Goal: Browse casually

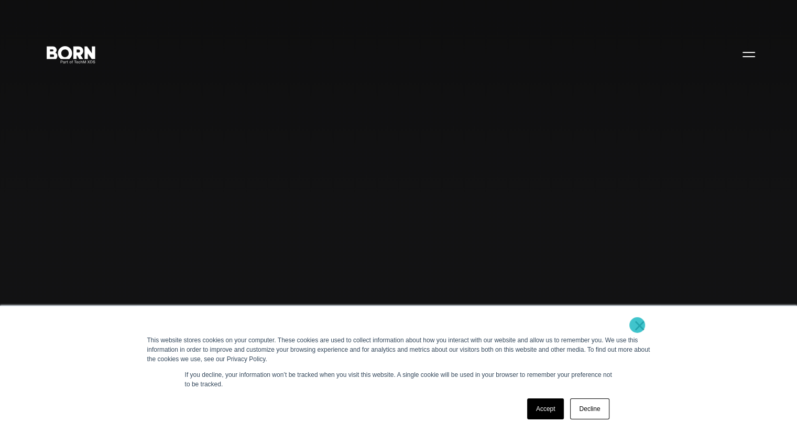
click at [638, 325] on link "×" at bounding box center [640, 325] width 13 height 9
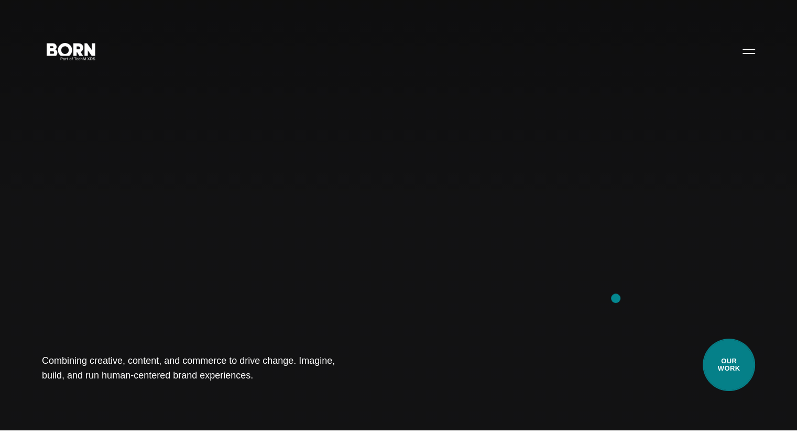
scroll to position [7, 0]
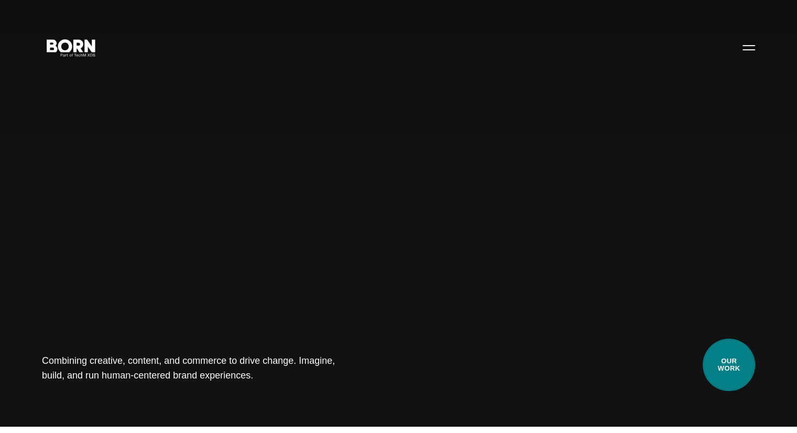
click at [736, 354] on link "Our Work" at bounding box center [729, 365] width 52 height 52
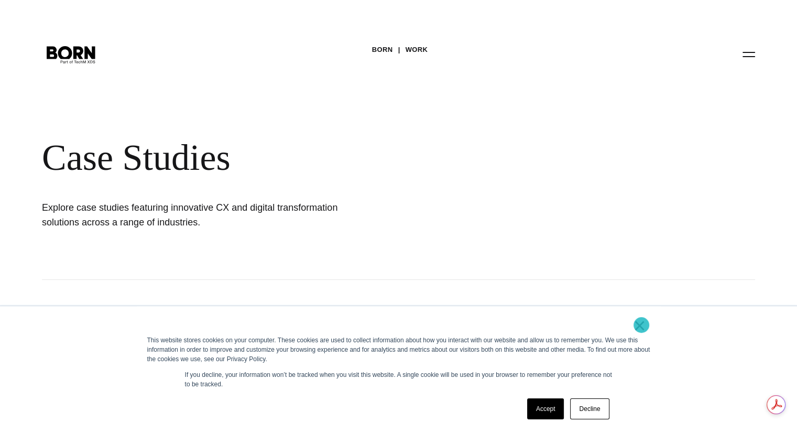
click at [641, 325] on link "×" at bounding box center [640, 325] width 13 height 9
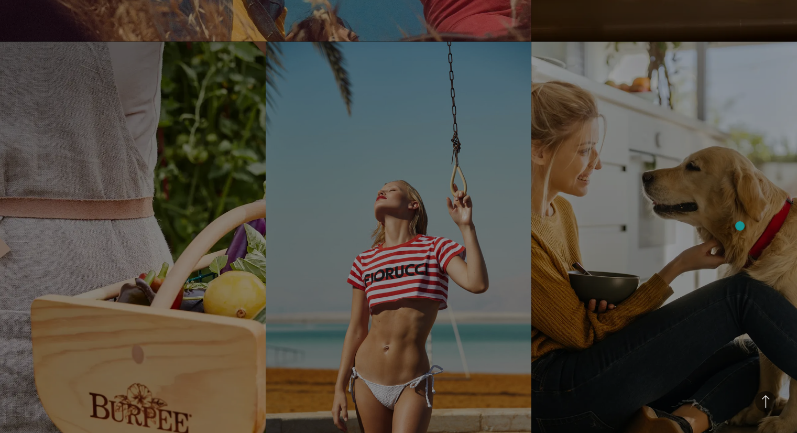
scroll to position [1842, 0]
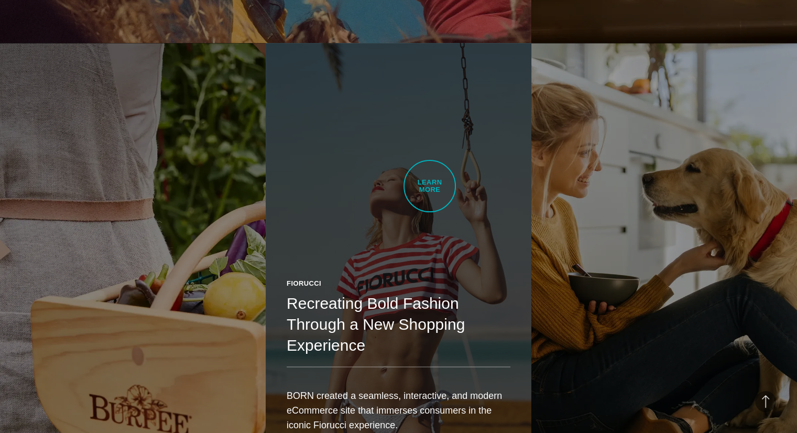
click at [430, 186] on link "Fiorucci Recreating Bold Fashion Through a New Shopping Experience BORN created…" at bounding box center [399, 252] width 266 height 419
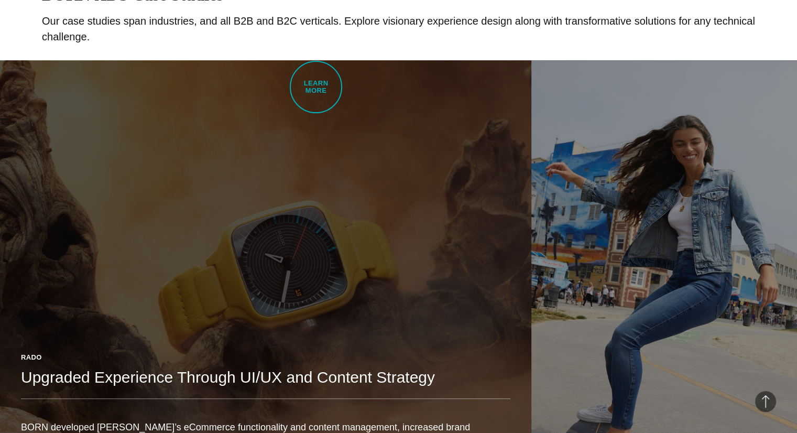
scroll to position [572, 0]
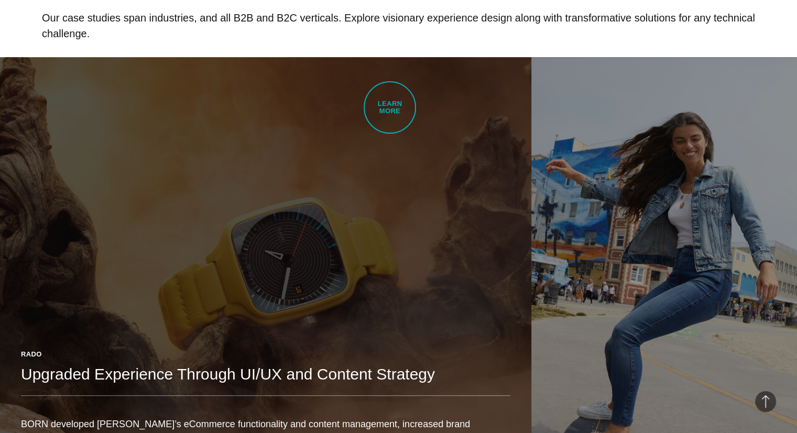
click at [390, 107] on link "Rado Upgraded Experience Through UI/UX and Content Strategy BORN developed Rado…" at bounding box center [266, 266] width 532 height 419
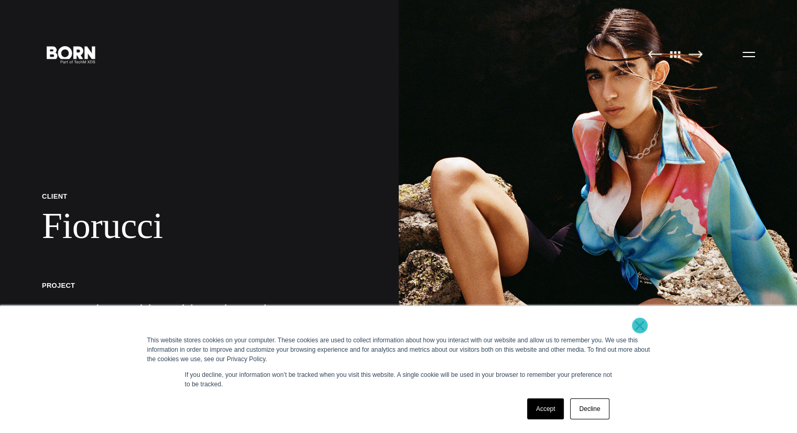
click at [640, 326] on link "×" at bounding box center [640, 325] width 13 height 9
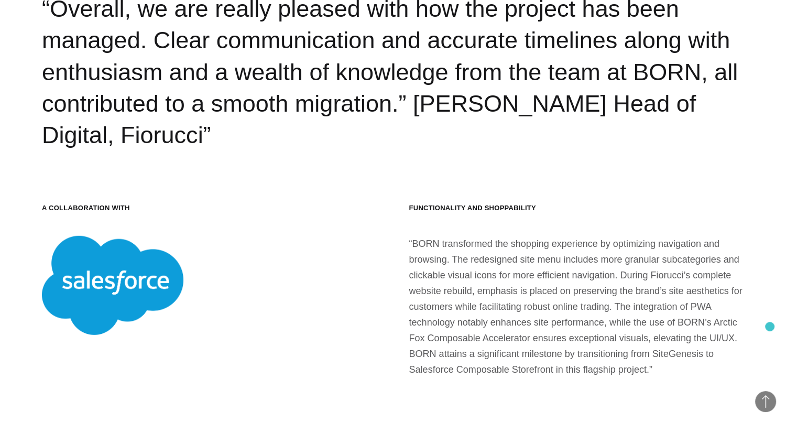
scroll to position [10940, 0]
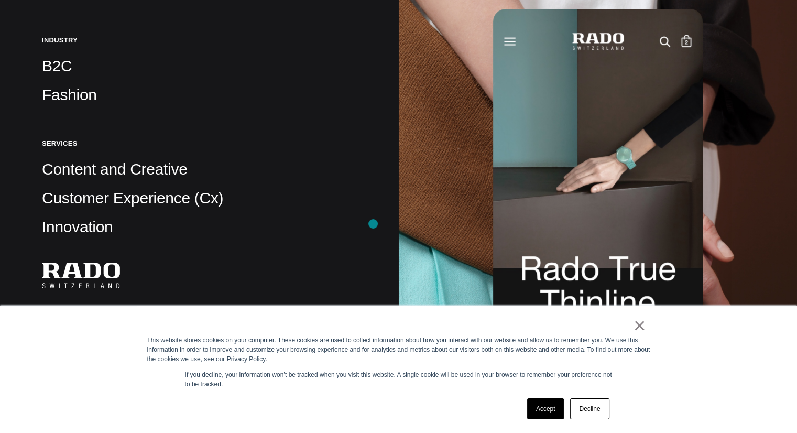
scroll to position [339, 0]
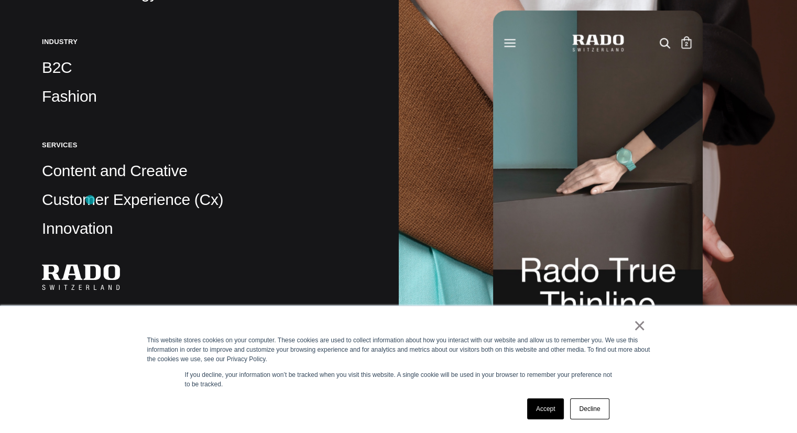
click at [90, 200] on p "Customer Experience (Cx)" at bounding box center [199, 199] width 315 height 21
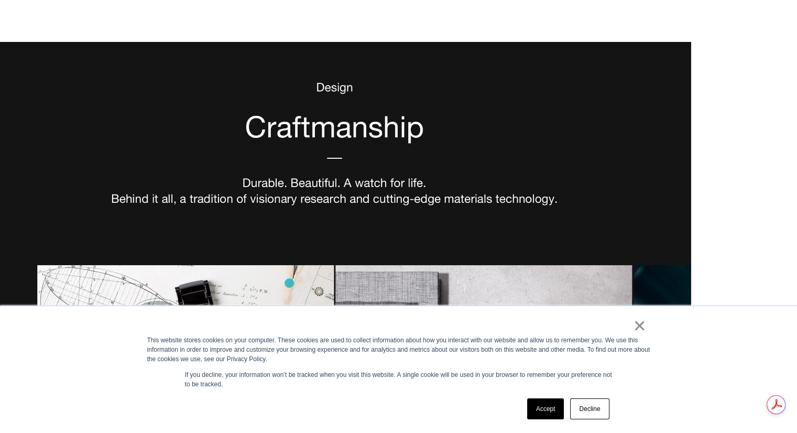
scroll to position [2034, 0]
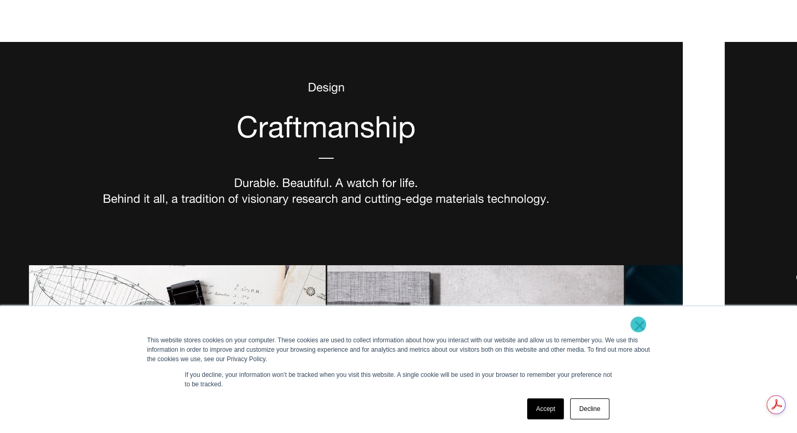
click at [640, 323] on link "×" at bounding box center [640, 325] width 13 height 9
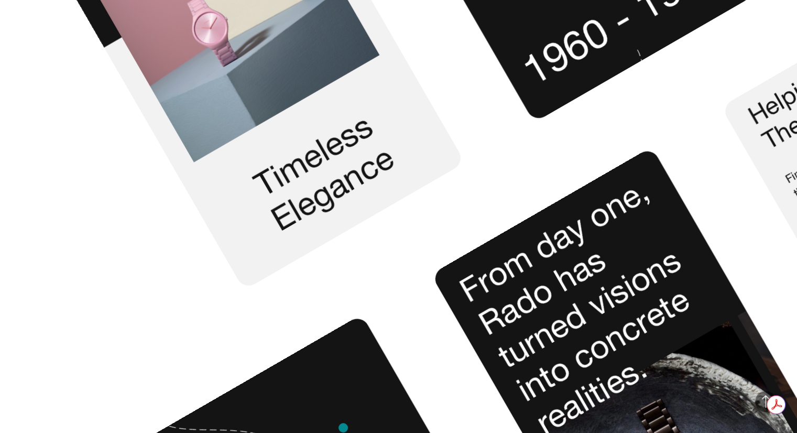
scroll to position [0, 0]
